Goal: Task Accomplishment & Management: Manage account settings

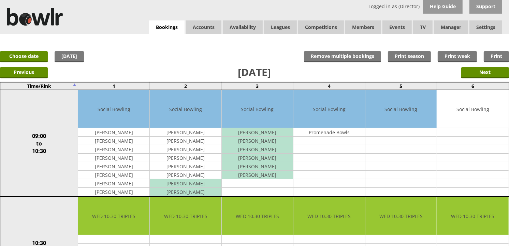
drag, startPoint x: 162, startPoint y: 22, endPoint x: 514, endPoint y: 231, distance: 409.3
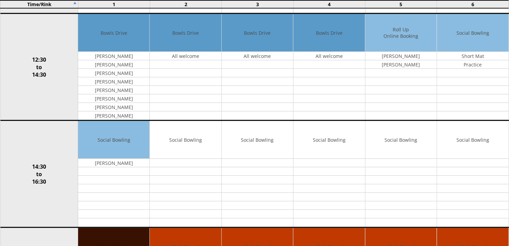
scroll to position [303, 0]
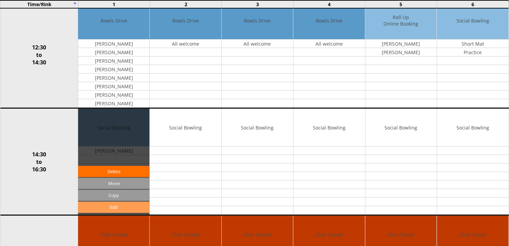
click at [97, 205] on link "Edit" at bounding box center [113, 207] width 71 height 11
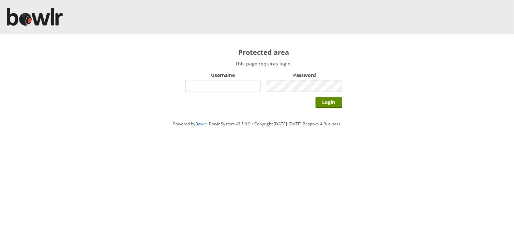
click at [199, 87] on input "Username" at bounding box center [222, 86] width 75 height 12
type input "Director"
click at [316, 97] on input "Login" at bounding box center [329, 102] width 27 height 11
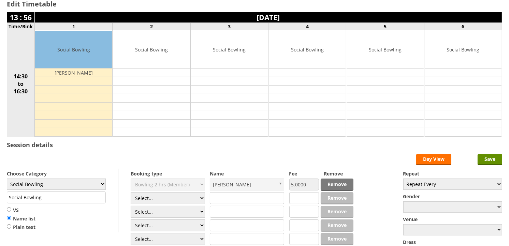
scroll to position [76, 0]
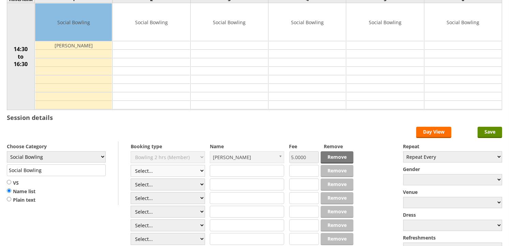
click at [202, 173] on select "Select... Club Competition (Member) Club Competition (Visitor) National (Member…" at bounding box center [168, 171] width 74 height 12
select select "1_50"
click at [131, 165] on select "Select... Club Competition (Member) Club Competition (Visitor) National (Member…" at bounding box center [168, 171] width 74 height 12
type input "5.0000"
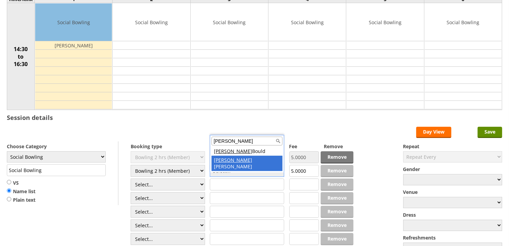
type input "[PERSON_NAME]"
drag, startPoint x: 230, startPoint y: 160, endPoint x: 233, endPoint y: 157, distance: 4.4
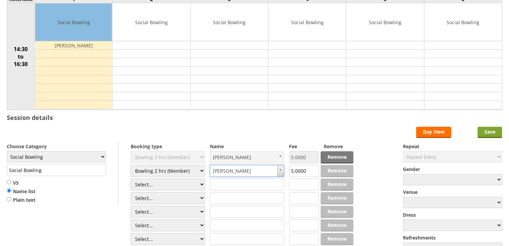
click at [484, 130] on input "Save" at bounding box center [489, 132] width 25 height 11
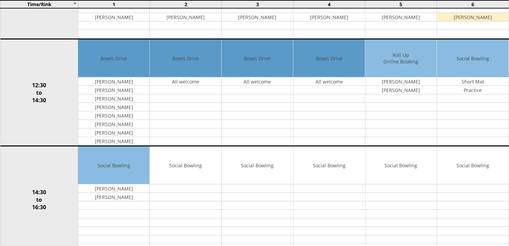
scroll to position [303, 0]
